Goal: Task Accomplishment & Management: Manage account settings

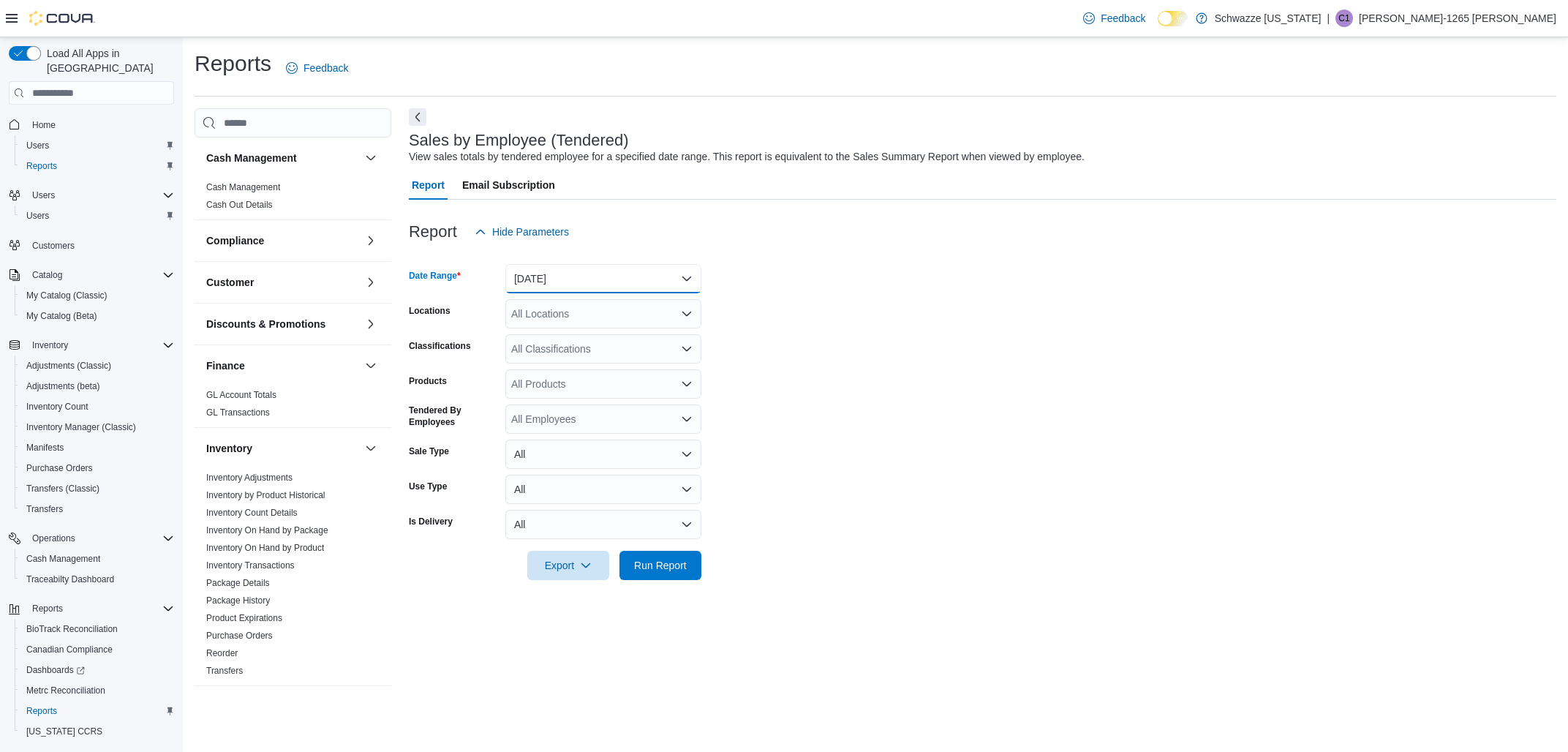
click at [604, 277] on button "[DATE]" at bounding box center [604, 279] width 196 height 30
click at [555, 335] on span "[DATE]" at bounding box center [613, 337] width 167 height 17
click at [548, 323] on div "All Locations" at bounding box center [604, 314] width 196 height 30
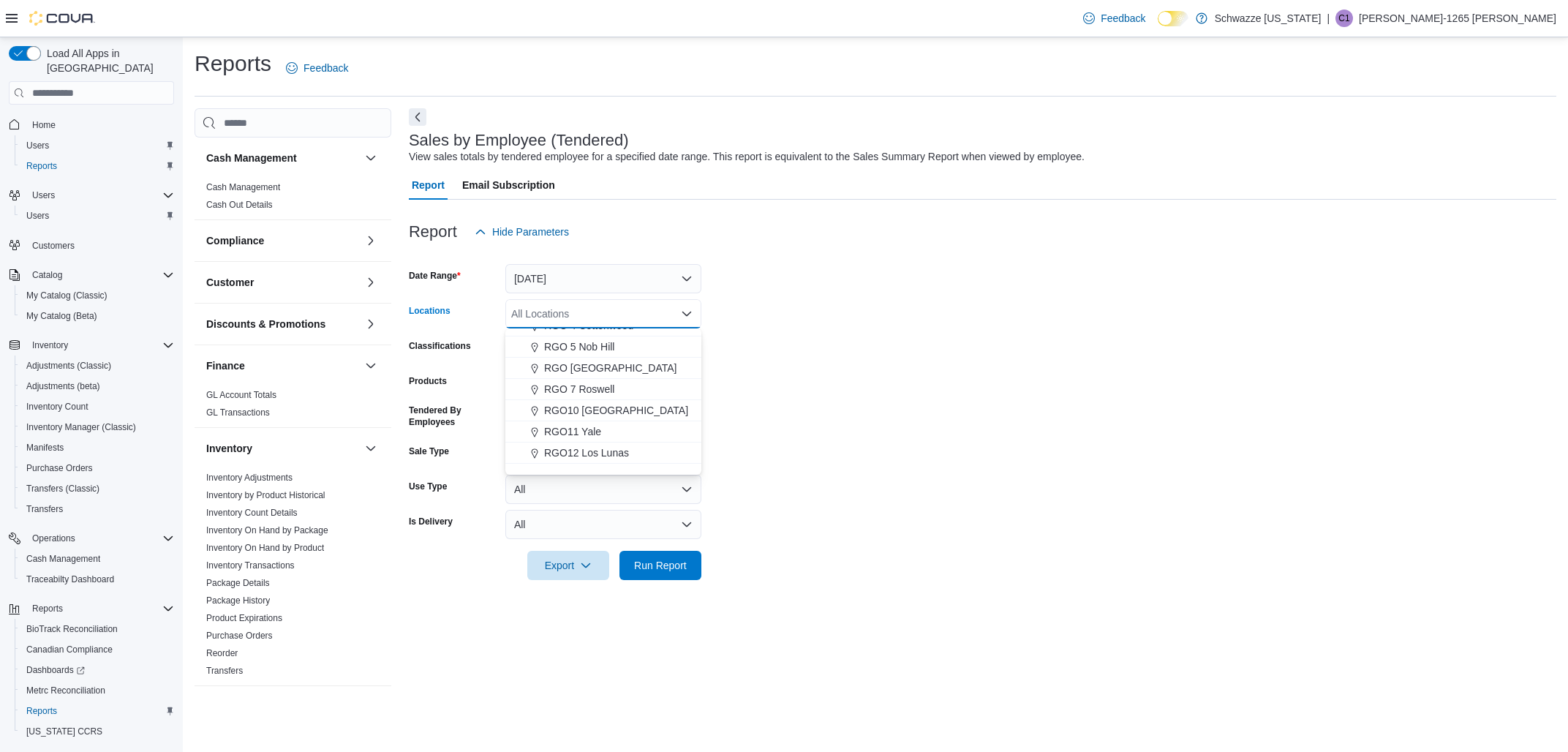
scroll to position [411, 0]
click at [590, 363] on button "RGO 3 Grants" at bounding box center [604, 373] width 196 height 21
click at [677, 553] on span "Run Report" at bounding box center [661, 565] width 64 height 30
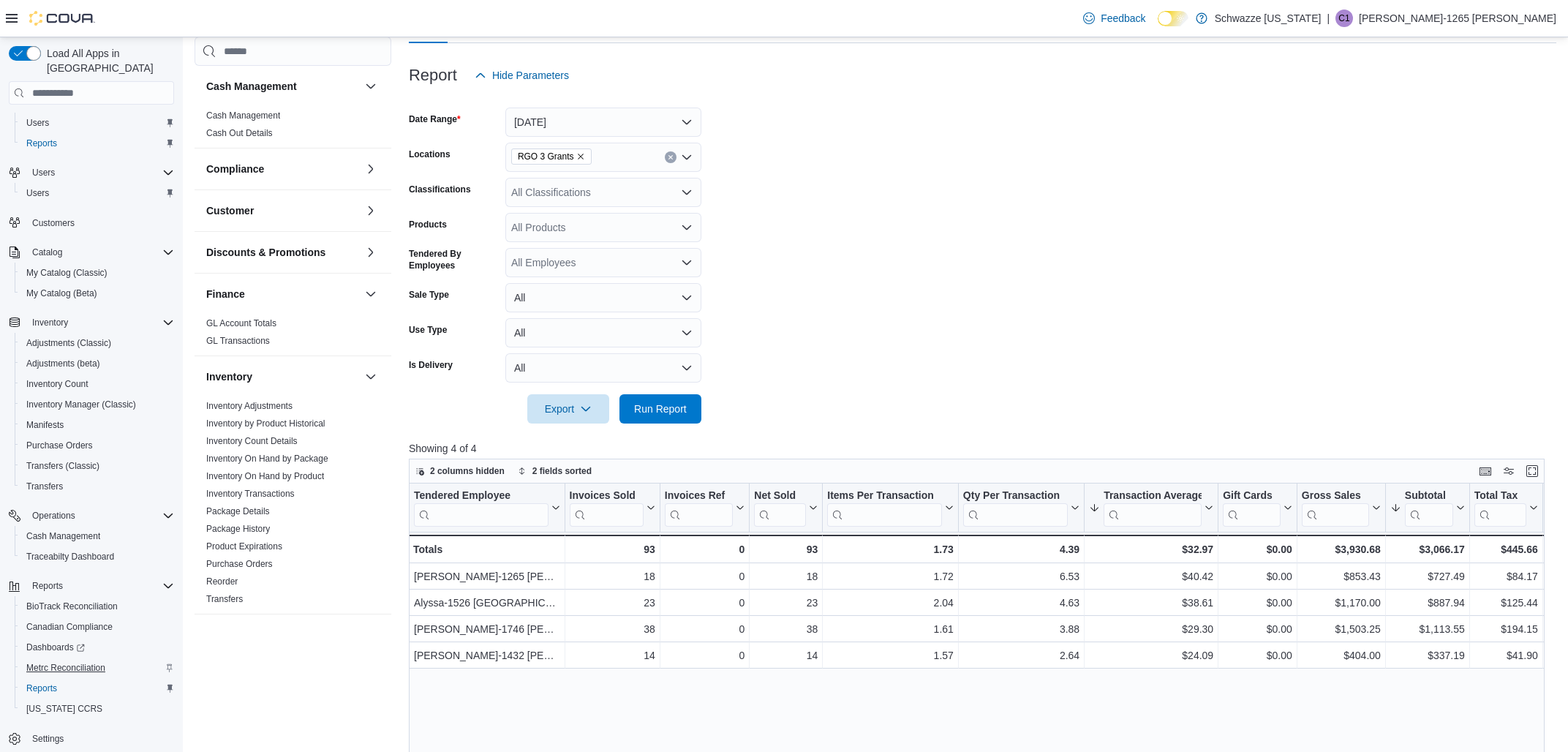
scroll to position [30, 0]
click at [72, 522] on span "Cash Management" at bounding box center [63, 528] width 74 height 11
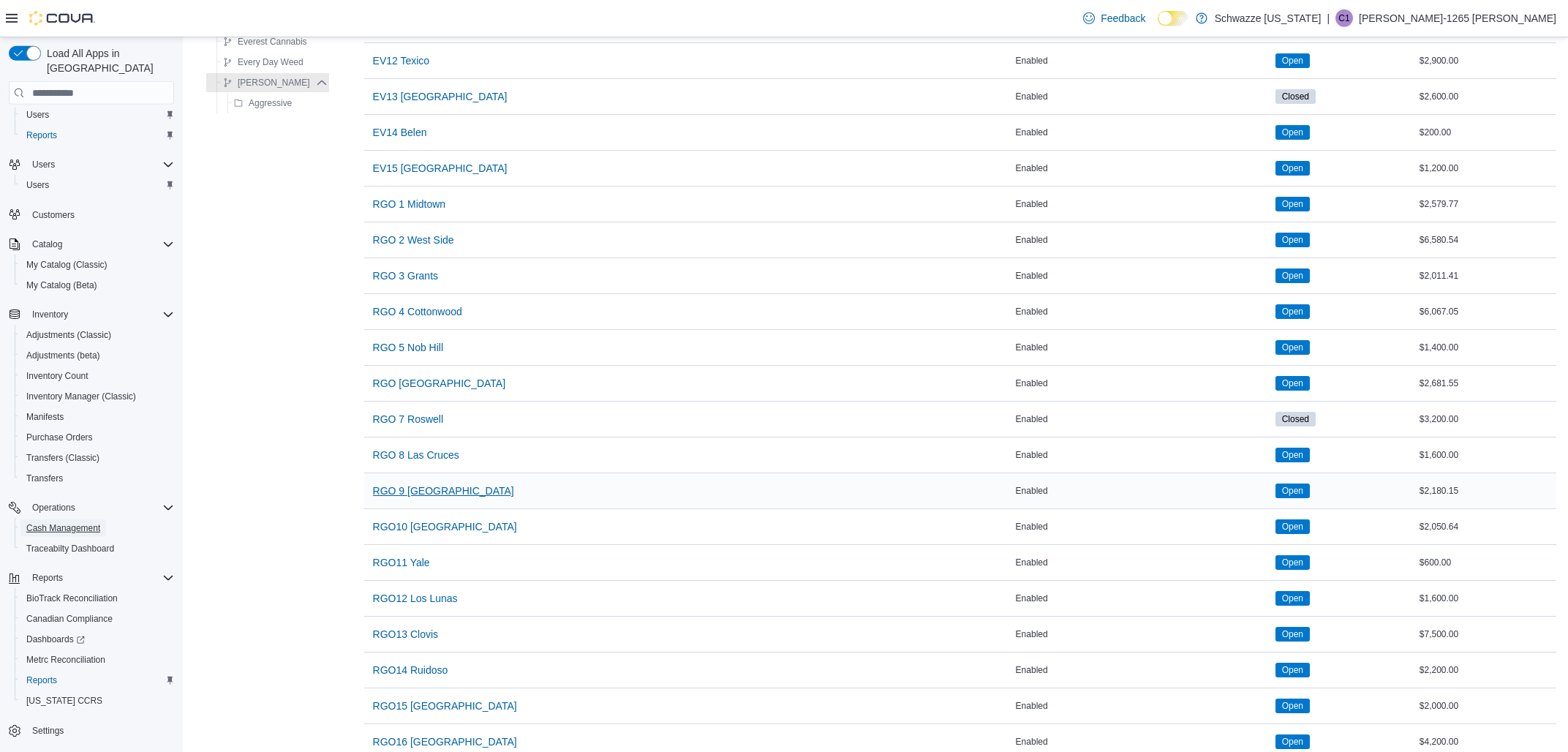
scroll to position [627, 0]
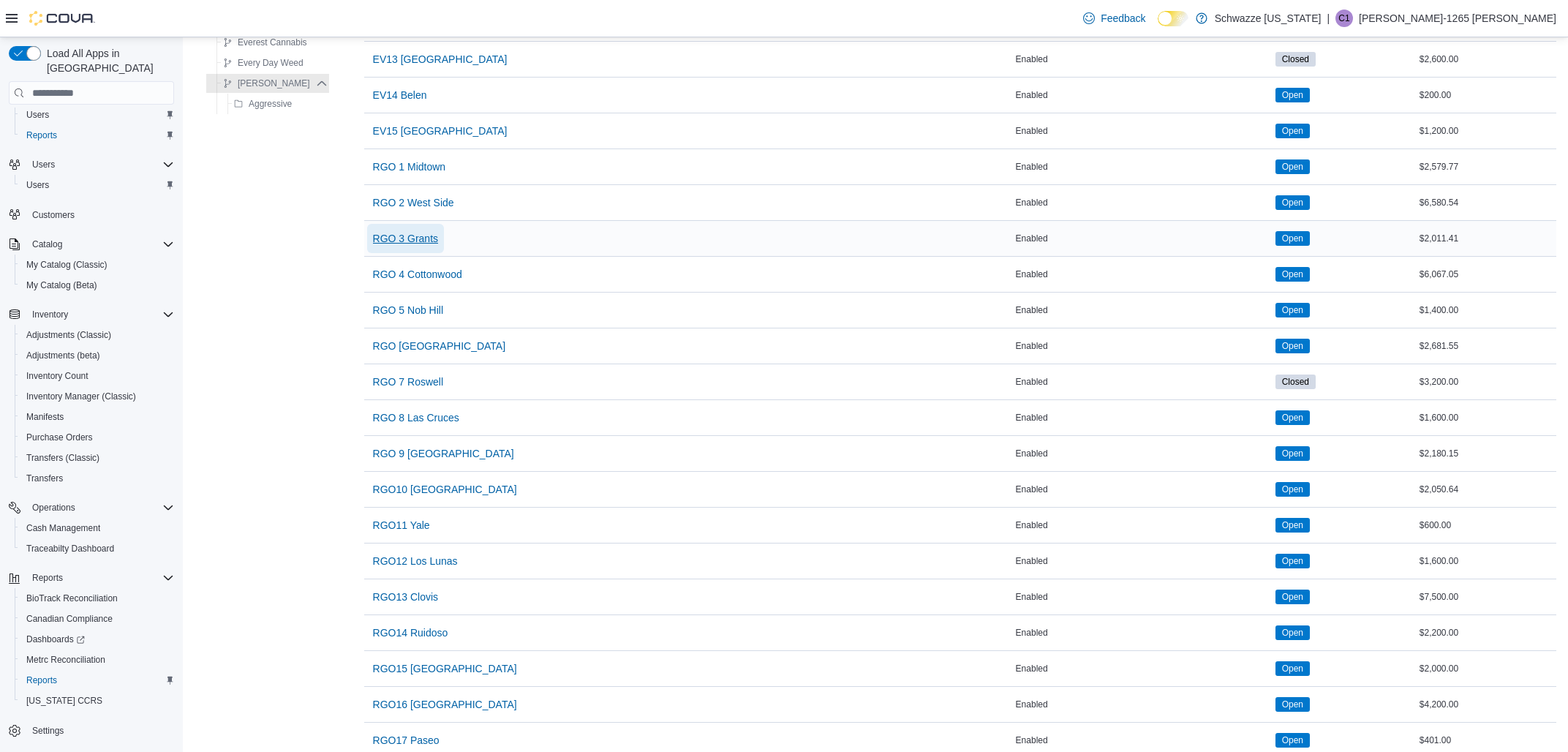
click at [395, 244] on span "RGO 3 Grants" at bounding box center [405, 238] width 65 height 15
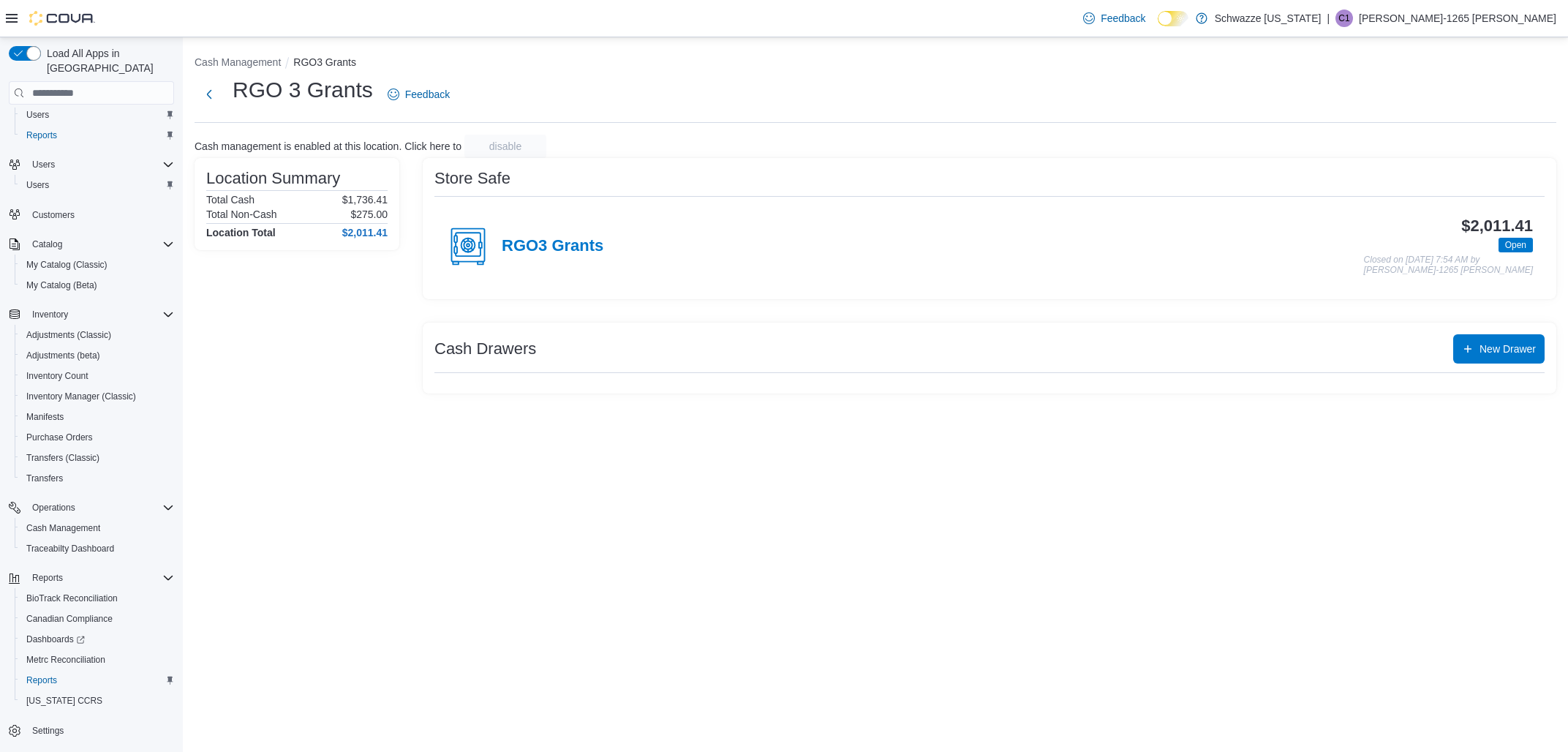
click at [793, 335] on div "Cash Drawers New Drawer" at bounding box center [989, 358] width 1134 height 71
click at [716, 372] on div "Cash Drawers New Drawer" at bounding box center [989, 358] width 1134 height 71
click at [475, 345] on h3 "Cash Drawers" at bounding box center [485, 349] width 102 height 17
click at [393, 142] on p "Cash management is enabled at this location. Click here to" at bounding box center [328, 146] width 267 height 11
click at [307, 65] on button "RGO3 Grants" at bounding box center [324, 62] width 63 height 11
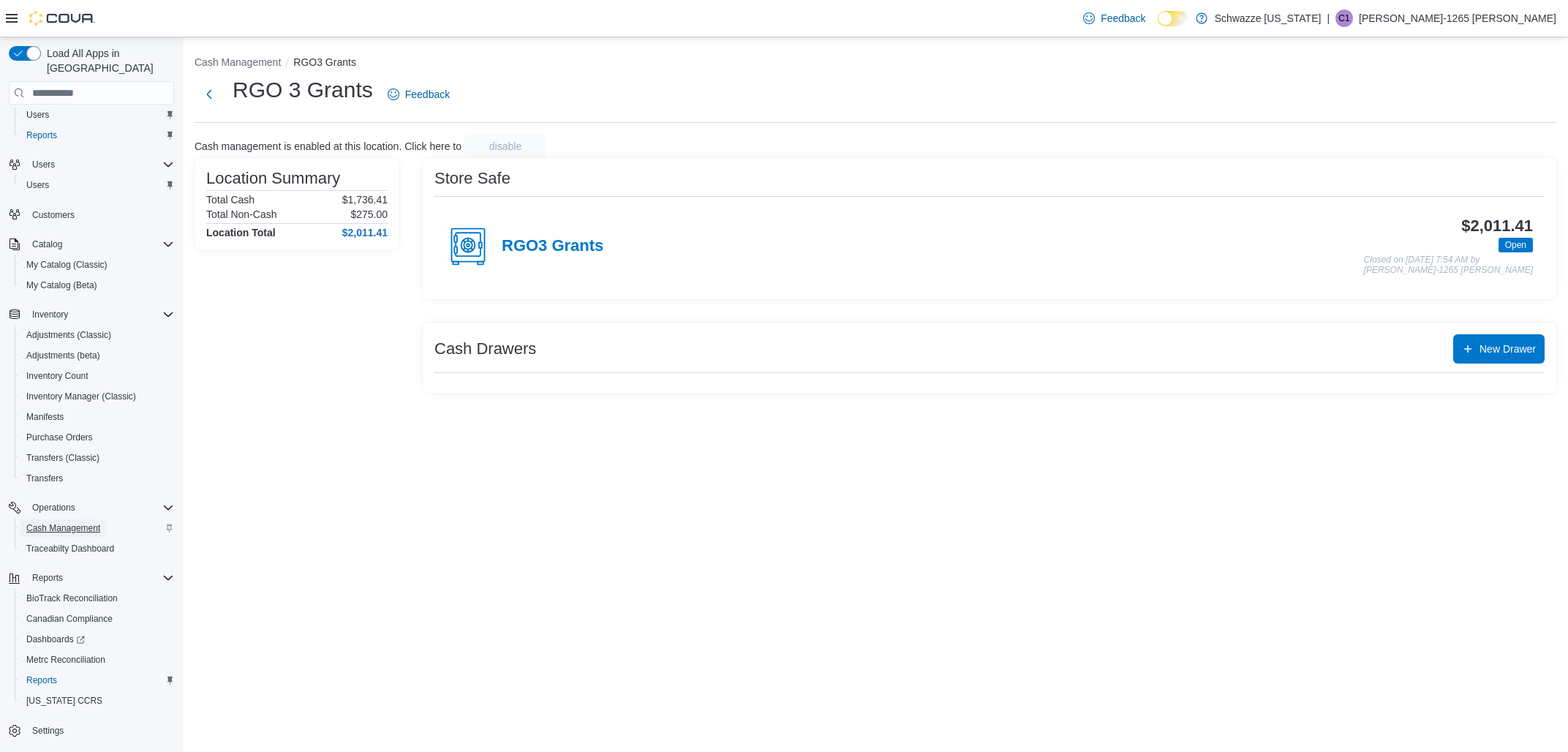
click at [52, 522] on span "Cash Management" at bounding box center [63, 528] width 74 height 11
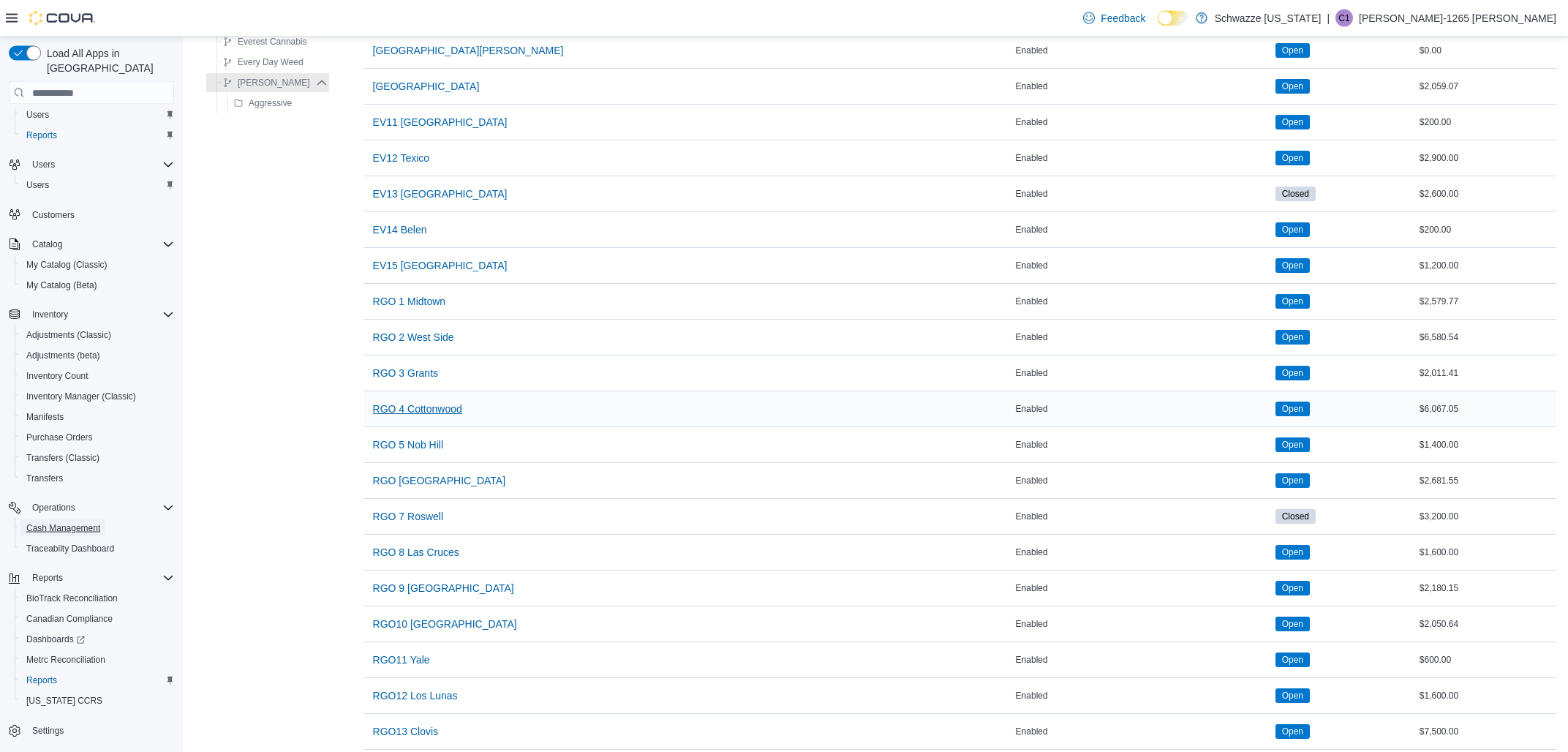
scroll to position [549, 0]
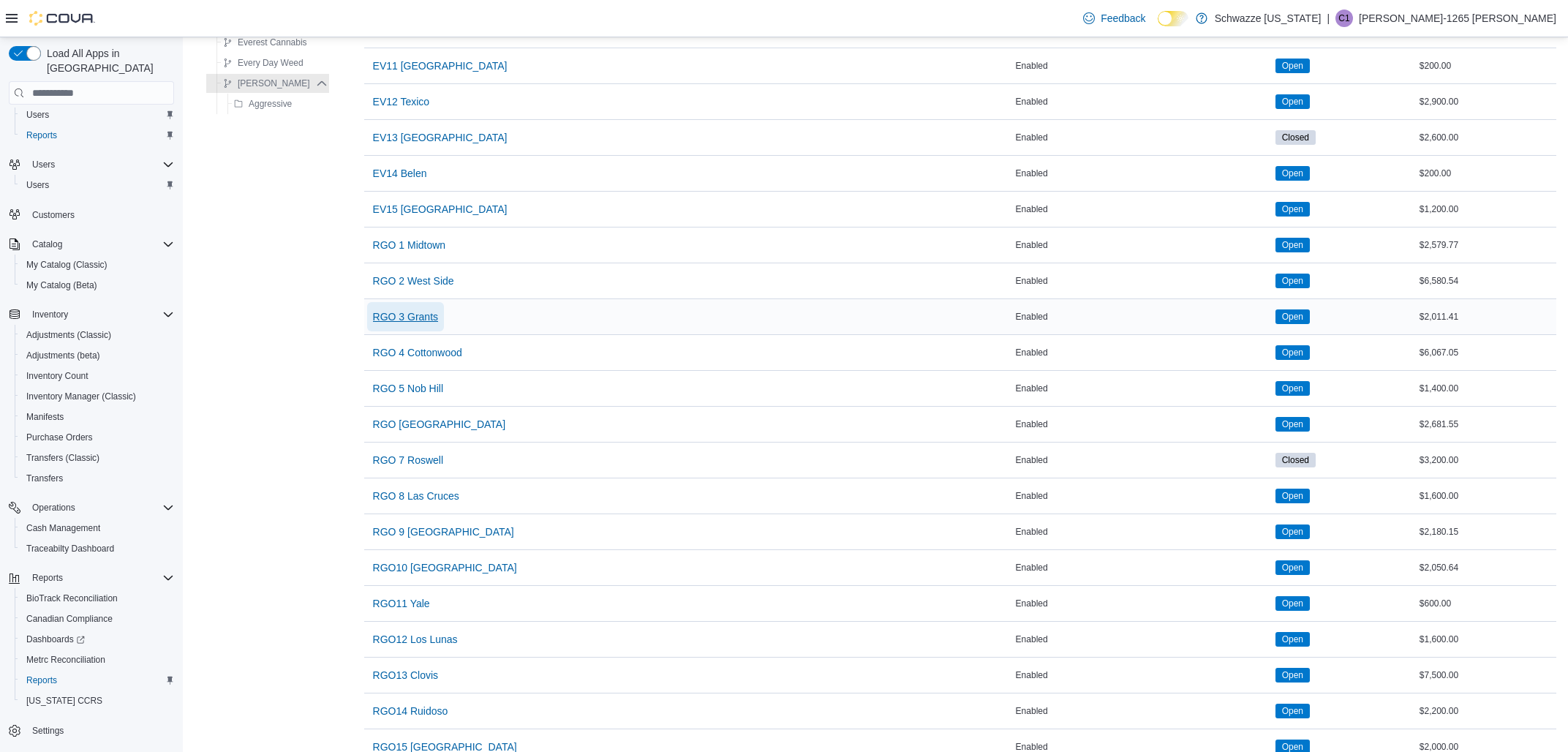
click at [427, 316] on span "RGO 3 Grants" at bounding box center [405, 316] width 65 height 15
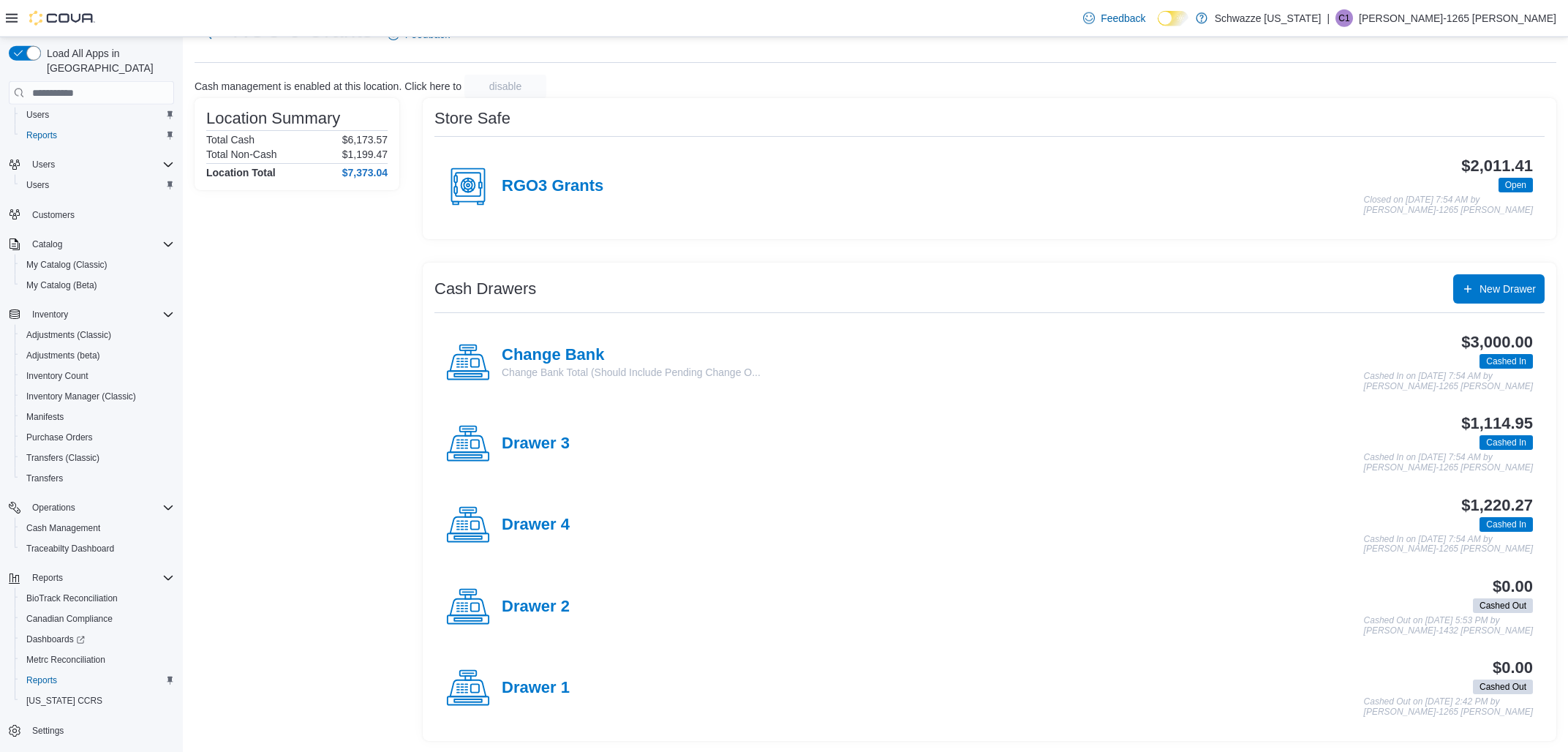
scroll to position [61, 0]
click at [535, 432] on div "Drawer 3" at bounding box center [508, 443] width 123 height 43
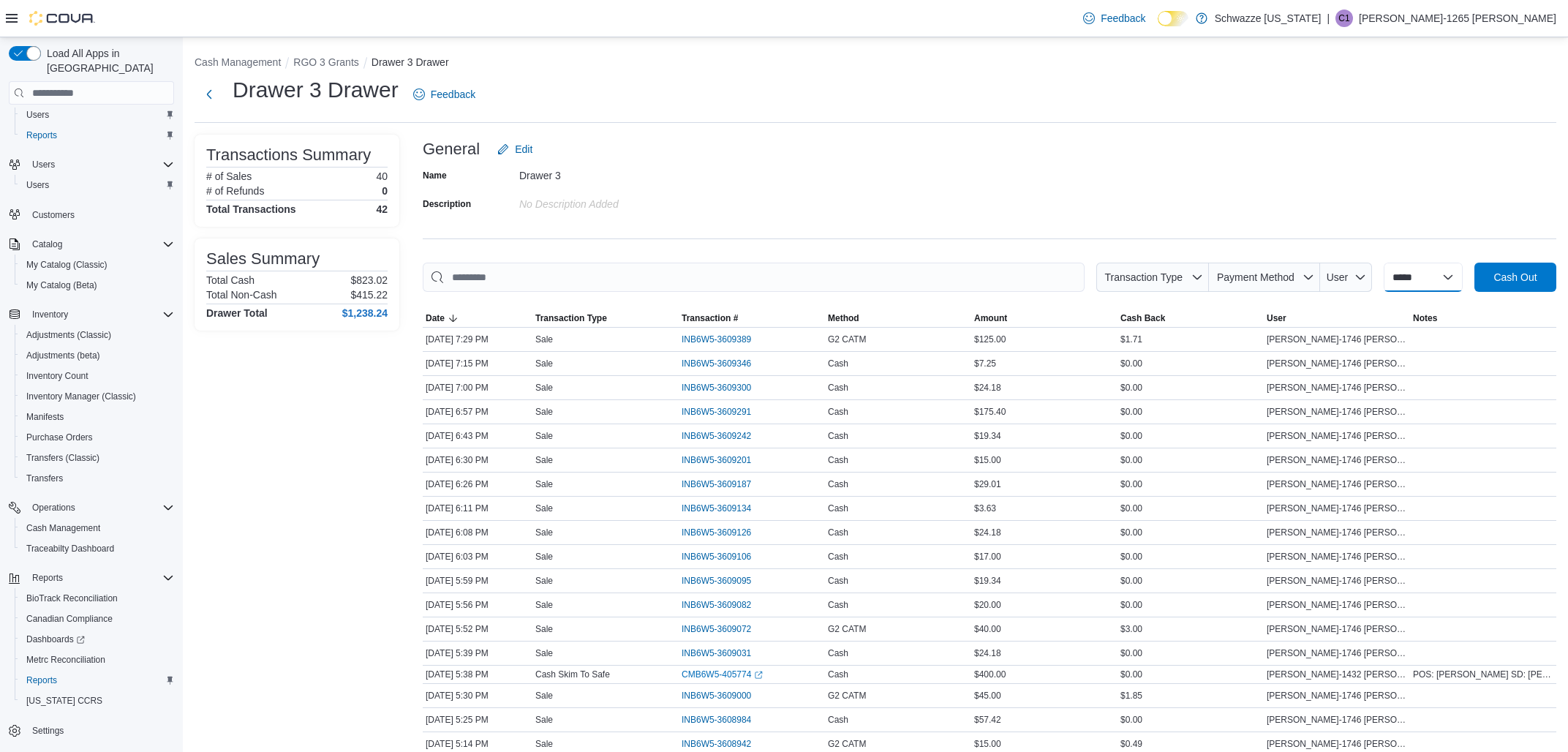
click at [1384, 263] on select "**********" at bounding box center [1423, 277] width 79 height 30
select select "*********"
click option "*********" at bounding box center [0, 0] width 0 height 0
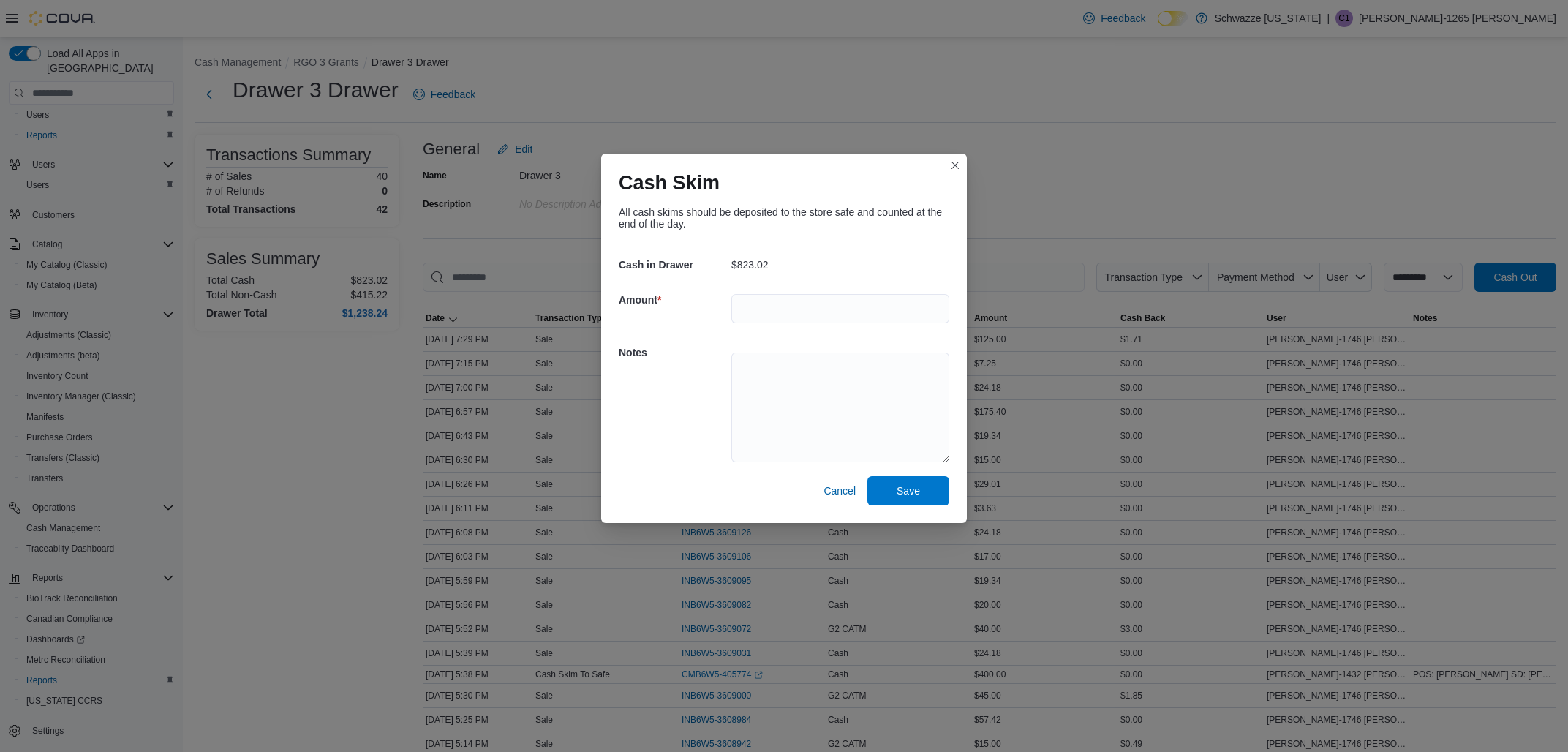
scroll to position [30, 0]
click at [857, 320] on input "number" at bounding box center [840, 309] width 218 height 30
type input "******"
click at [867, 402] on textarea at bounding box center [840, 408] width 218 height 110
type textarea "**********"
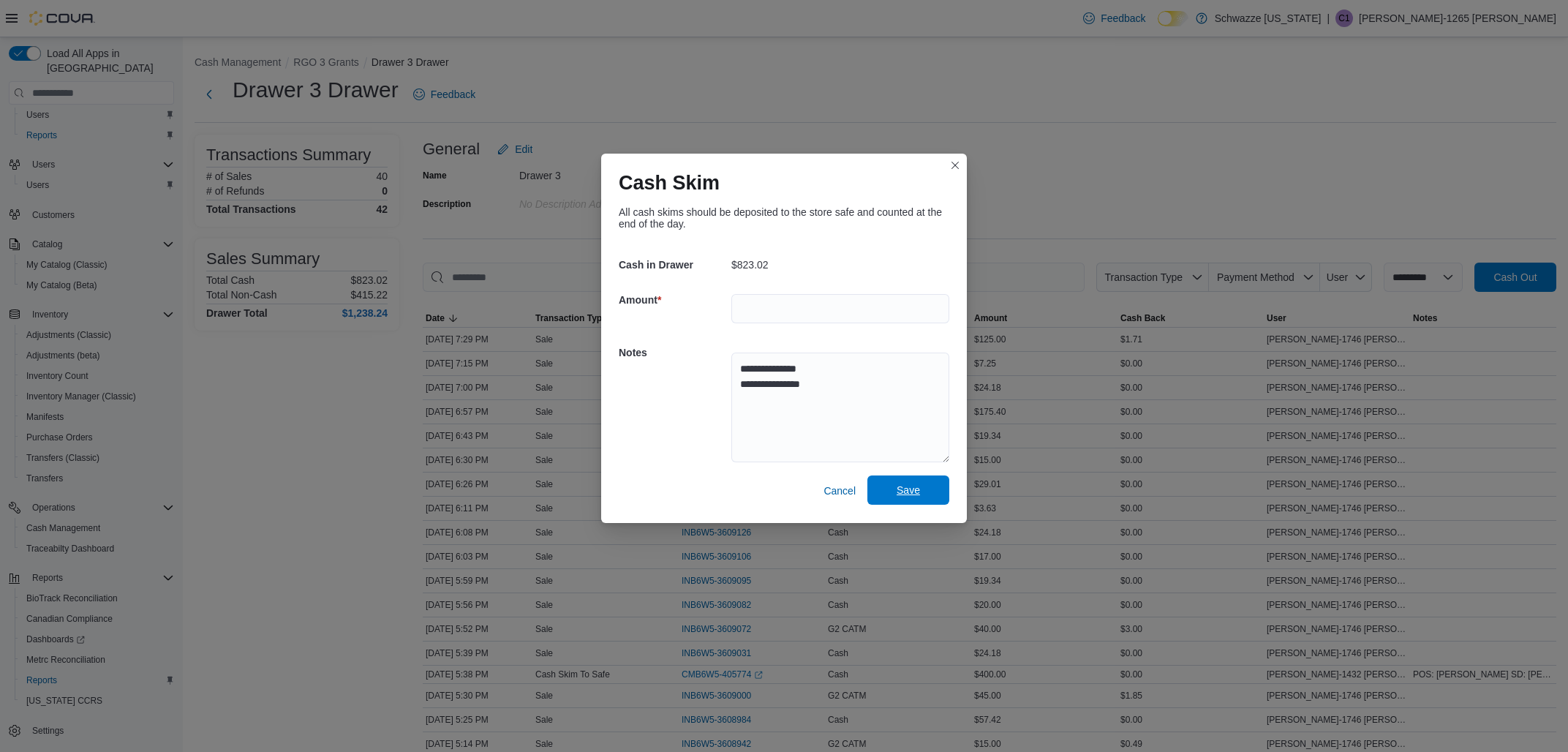
click at [895, 493] on span "Save" at bounding box center [908, 490] width 64 height 30
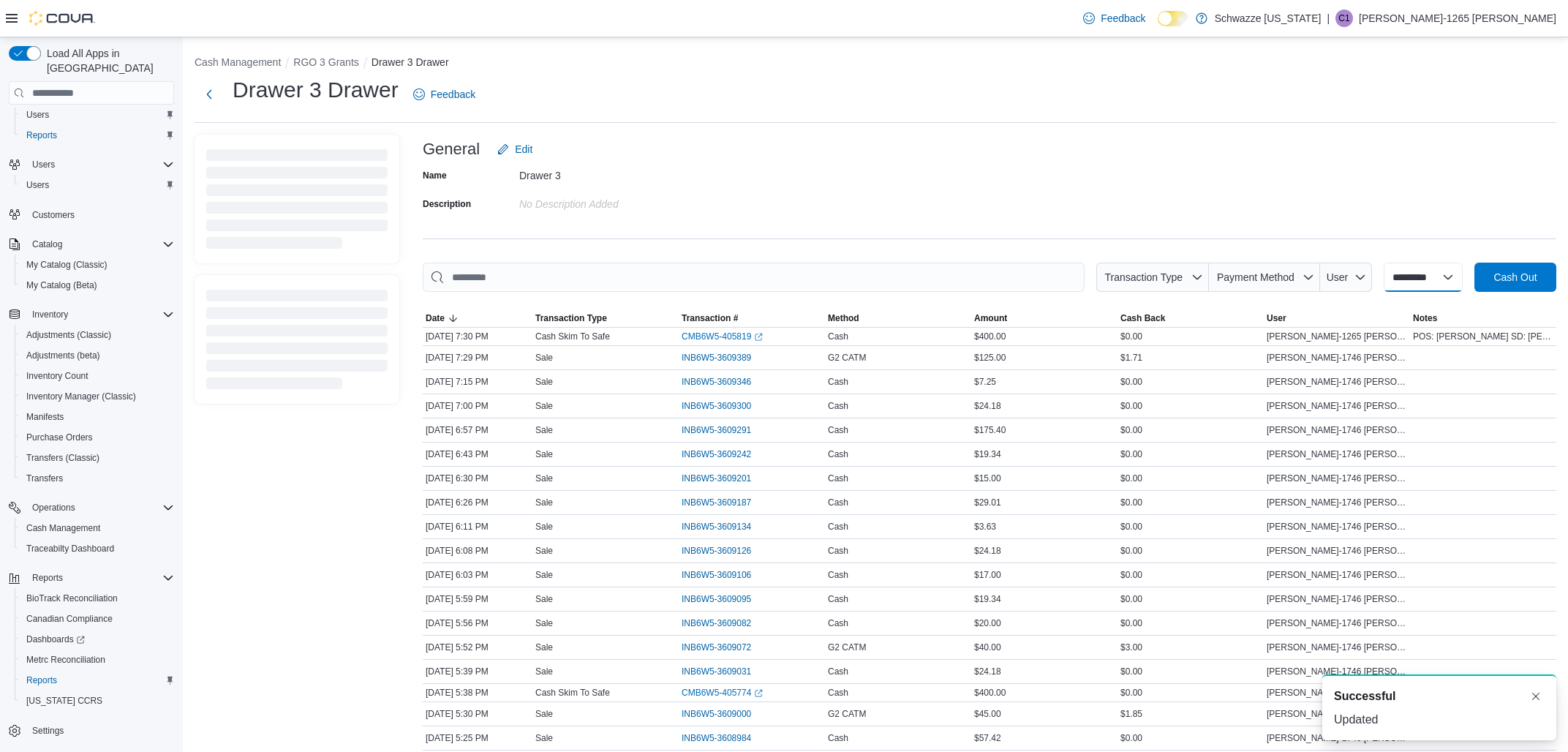
select select
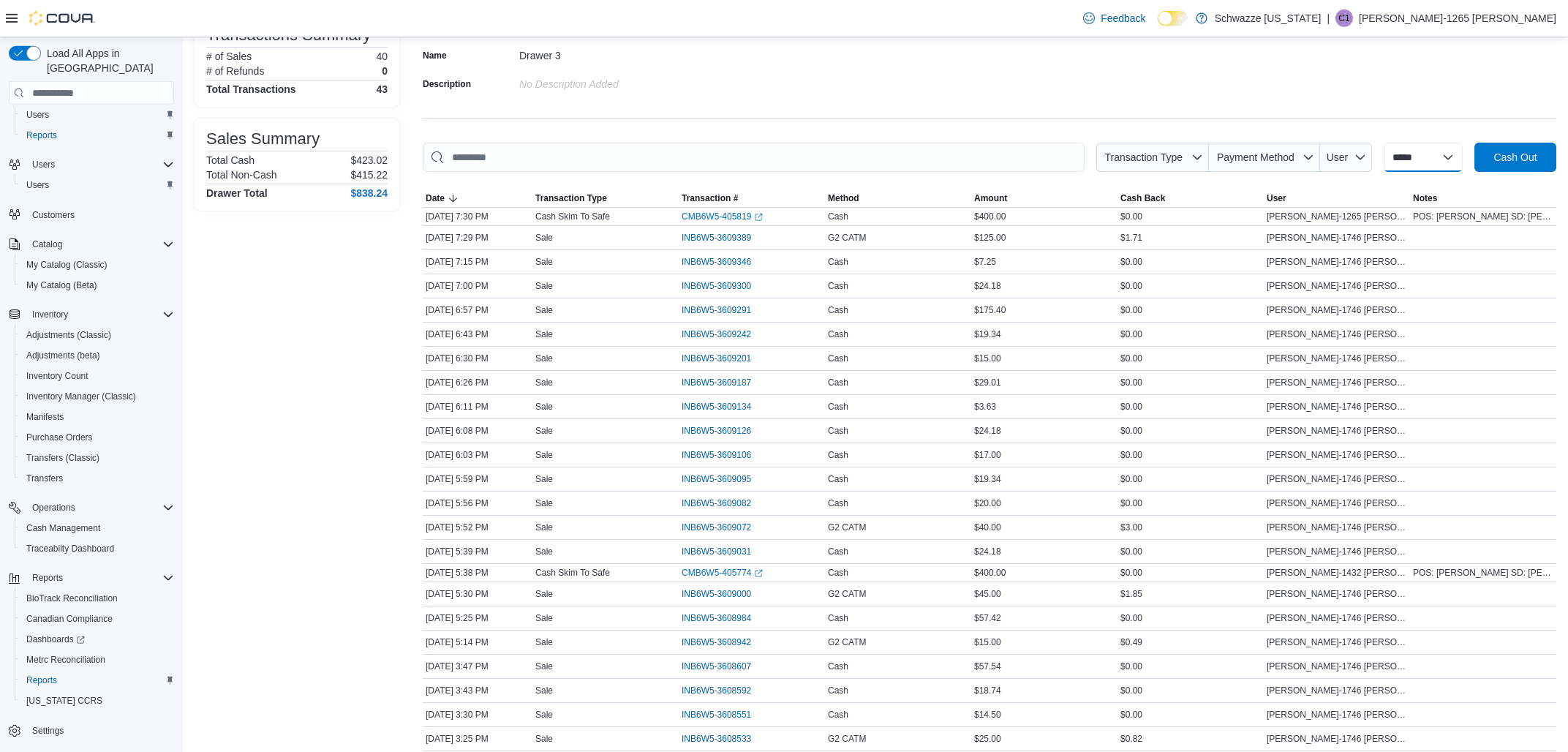
scroll to position [156, 0]
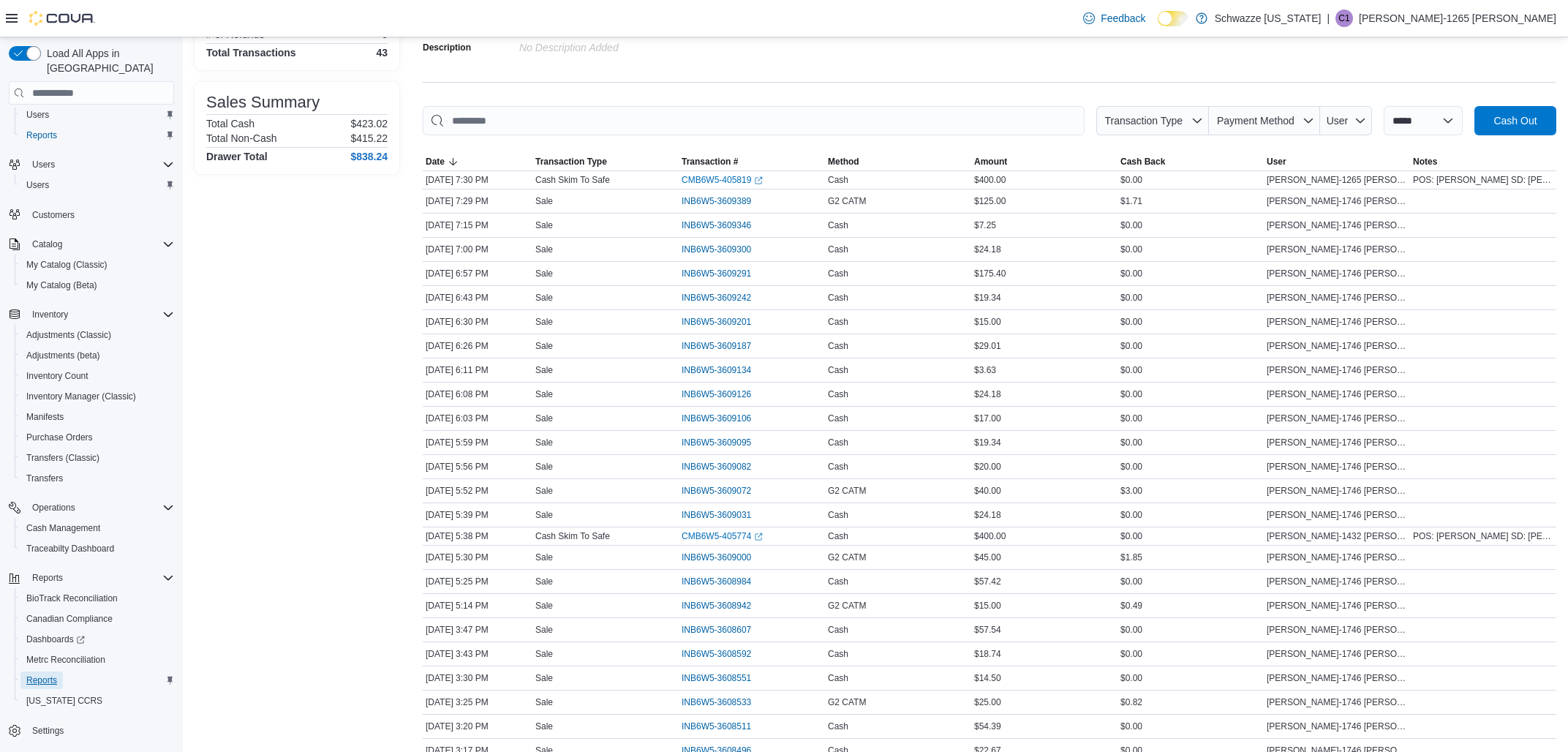
click at [56, 675] on span "Reports" at bounding box center [41, 680] width 30 height 11
